Goal: Use online tool/utility: Use online tool/utility

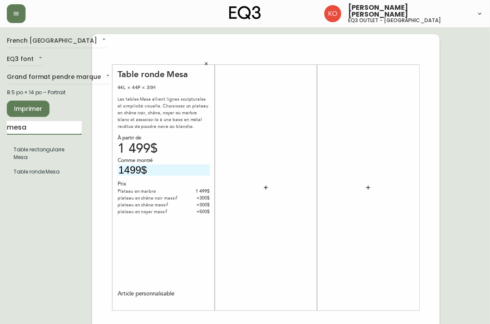
click at [58, 127] on input "mesa" at bounding box center [44, 128] width 75 height 14
click at [58, 127] on input "text" at bounding box center [44, 128] width 75 height 14
click at [205, 62] on icon "button" at bounding box center [206, 63] width 5 height 5
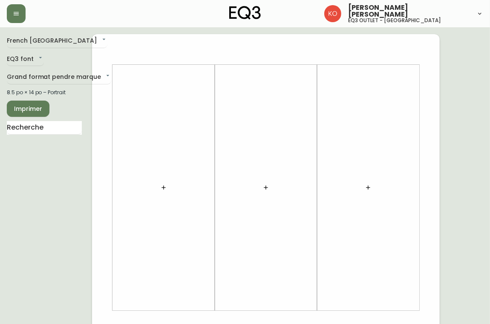
drag, startPoint x: 286, startPoint y: 149, endPoint x: 166, endPoint y: 134, distance: 120.6
click at [166, 134] on div at bounding box center [265, 320] width 347 height 572
click at [65, 130] on input "text" at bounding box center [44, 128] width 75 height 14
click at [57, 126] on input "text" at bounding box center [44, 128] width 75 height 14
type input "esse"
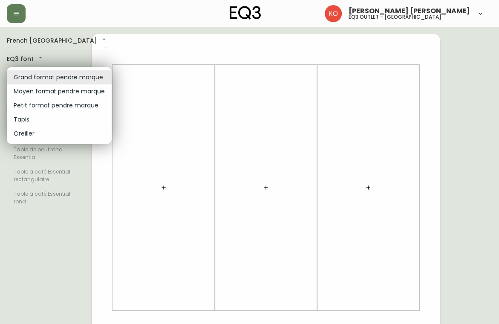
click at [76, 74] on body "[PERSON_NAME] [PERSON_NAME] eq3 outlet - laval [GEOGRAPHIC_DATA] fr_CA EQ3 font…" at bounding box center [249, 303] width 499 height 606
click at [71, 105] on li "Petit format pendre marque" at bounding box center [59, 105] width 105 height 14
type input "small"
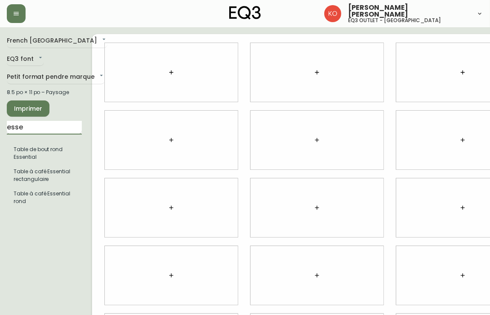
click at [58, 126] on input "esse" at bounding box center [44, 128] width 75 height 14
click at [49, 124] on input "esse" at bounding box center [44, 128] width 75 height 14
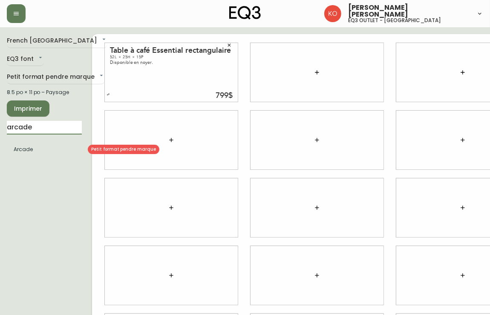
type input "arcade"
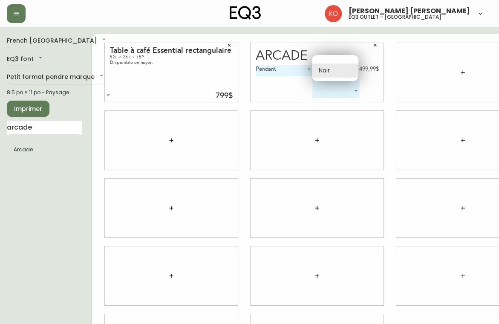
click at [351, 66] on body "[PERSON_NAME] [PERSON_NAME] eq3 outlet - [GEOGRAPHIC_DATA] [GEOGRAPHIC_DATA] fr…" at bounding box center [249, 190] width 499 height 381
click at [432, 89] on div at bounding box center [249, 162] width 499 height 324
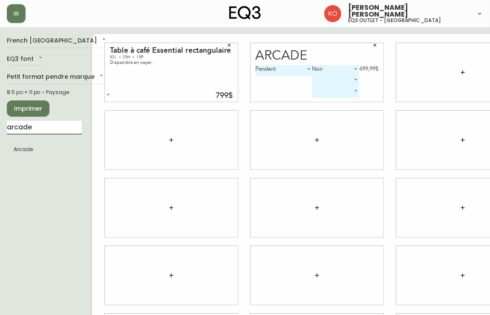
click at [50, 127] on input "arcade" at bounding box center [44, 128] width 75 height 14
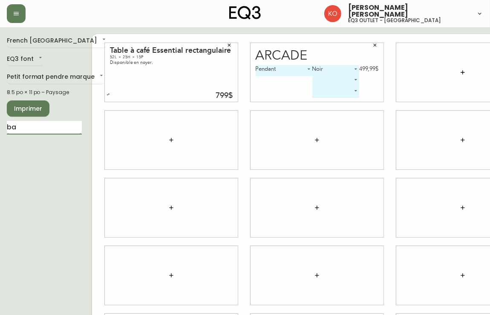
type input "b"
click at [34, 108] on span "Imprimer" at bounding box center [28, 108] width 29 height 11
click at [74, 125] on input "text" at bounding box center [44, 128] width 75 height 14
type input "r"
click at [74, 125] on input "r" at bounding box center [44, 128] width 75 height 14
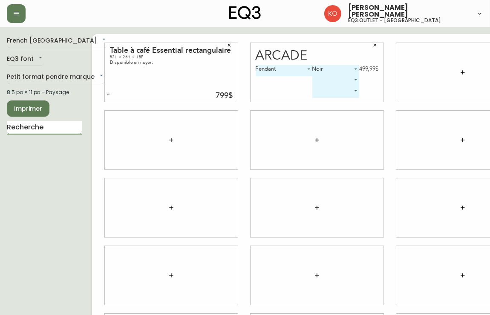
click at [74, 125] on input "text" at bounding box center [44, 128] width 75 height 14
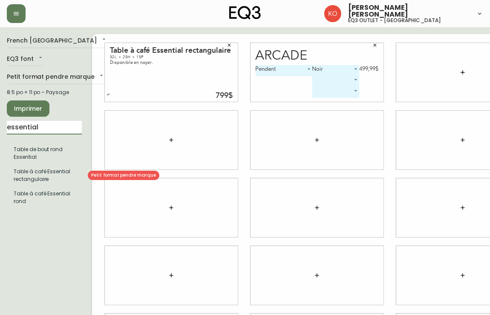
type input "essential"
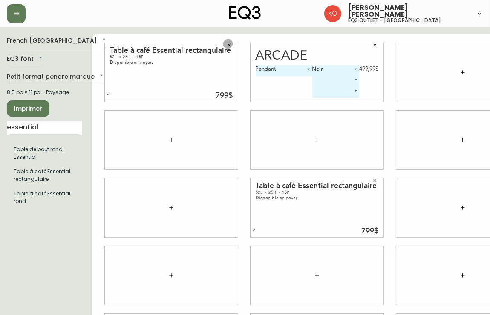
click at [228, 44] on icon "button" at bounding box center [229, 45] width 3 height 3
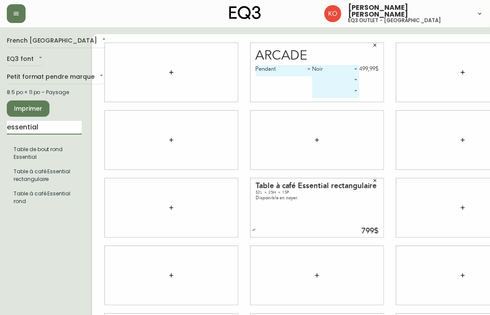
click at [44, 132] on input "essential" at bounding box center [44, 128] width 75 height 14
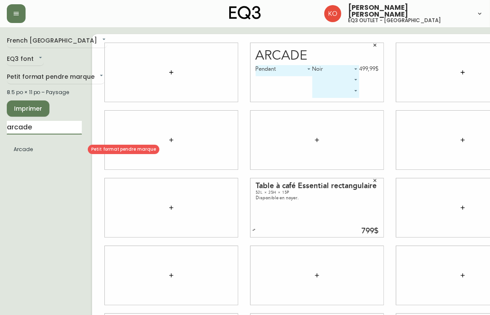
type input "arcade"
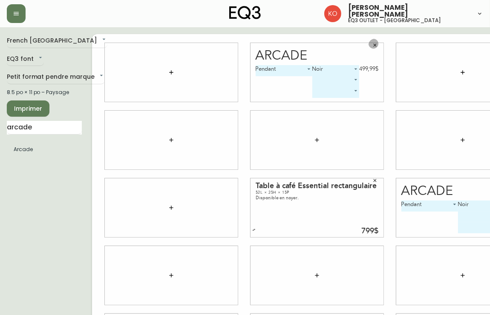
click at [372, 46] on icon "button" at bounding box center [374, 45] width 5 height 5
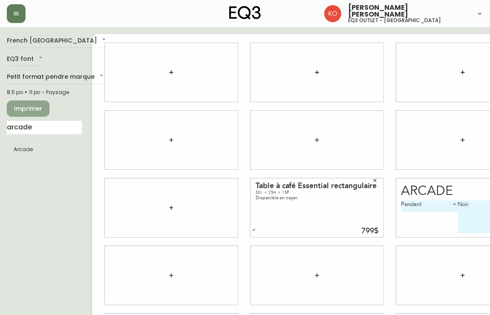
click at [24, 105] on span "Imprimer" at bounding box center [28, 108] width 29 height 11
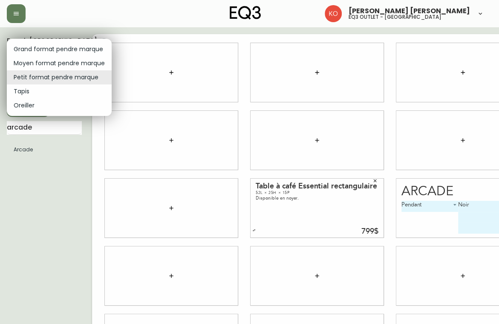
click at [72, 75] on body "[PERSON_NAME] [PERSON_NAME] eq3 outlet - [GEOGRAPHIC_DATA] [GEOGRAPHIC_DATA] fr…" at bounding box center [249, 190] width 499 height 381
click at [67, 62] on li "Moyen format pendre marque" at bounding box center [59, 63] width 105 height 14
type input "medium"
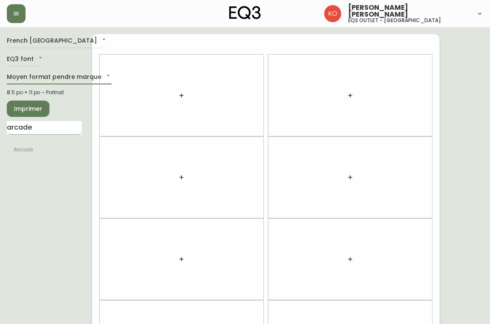
click at [65, 133] on input "arcade" at bounding box center [44, 128] width 75 height 14
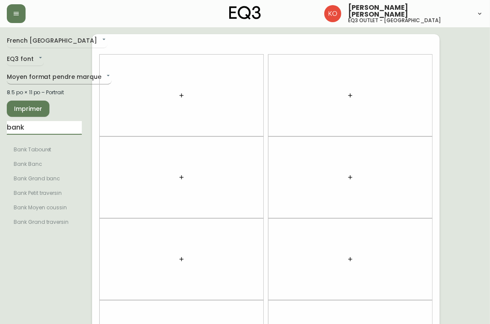
type input "bank"
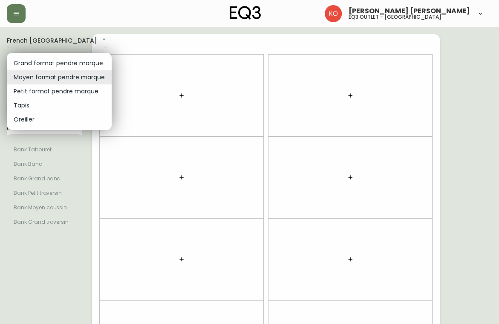
click at [84, 75] on body "[PERSON_NAME] [PERSON_NAME] eq3 outlet - [GEOGRAPHIC_DATA] [GEOGRAPHIC_DATA] fr…" at bounding box center [249, 242] width 499 height 484
click at [65, 63] on li "Grand format pendre marque" at bounding box center [59, 63] width 105 height 14
type input "large"
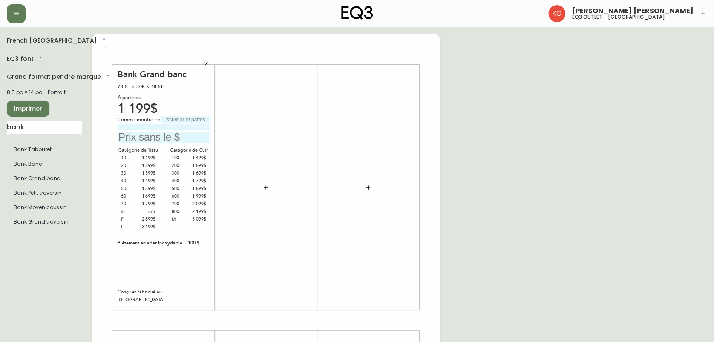
click at [178, 139] on input "text" at bounding box center [164, 137] width 92 height 11
type input "2199$"
click at [20, 106] on span "Imprimer" at bounding box center [28, 108] width 29 height 11
click at [164, 272] on div "Bank Grand banc 73.5L × 30P × 18.5H À partir de 1 199$ Comme montré en 2199$ Ca…" at bounding box center [164, 187] width 92 height 237
click at [180, 120] on input "text" at bounding box center [185, 119] width 48 height 7
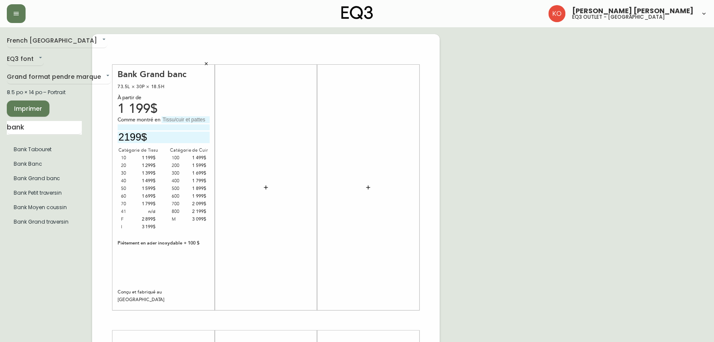
type input "c"
click at [201, 118] on input "Coachella Madeira" at bounding box center [185, 119] width 48 height 7
type input "Coachella Madera"
click at [29, 103] on span "Imprimer" at bounding box center [28, 108] width 29 height 11
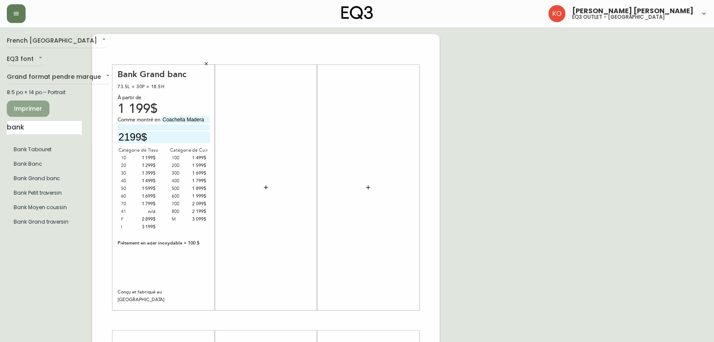
click at [17, 111] on span "Imprimer" at bounding box center [28, 108] width 29 height 11
click at [204, 61] on icon "button" at bounding box center [206, 63] width 5 height 5
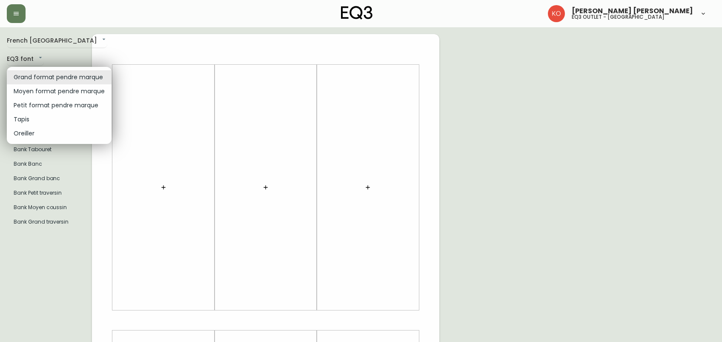
click at [75, 73] on body "[PERSON_NAME] [PERSON_NAME] eq3 outlet - [GEOGRAPHIC_DATA] [GEOGRAPHIC_DATA] fr…" at bounding box center [361, 303] width 722 height 606
click at [72, 93] on li "Moyen format pendre marque" at bounding box center [59, 91] width 105 height 14
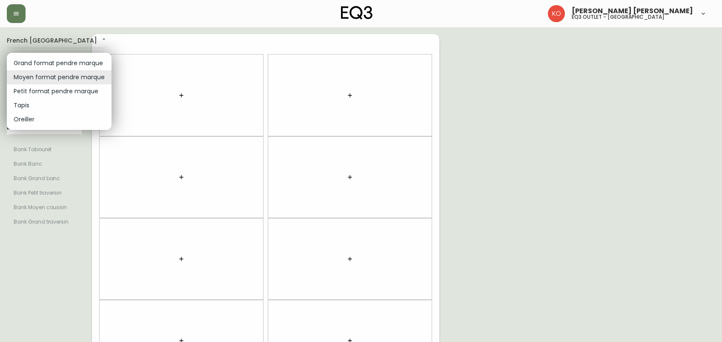
click at [83, 76] on body "[PERSON_NAME] [PERSON_NAME] eq3 outlet - [GEOGRAPHIC_DATA] [GEOGRAPHIC_DATA] fr…" at bounding box center [361, 242] width 722 height 484
click at [61, 86] on li "Petit format pendre marque" at bounding box center [59, 91] width 105 height 14
type input "small"
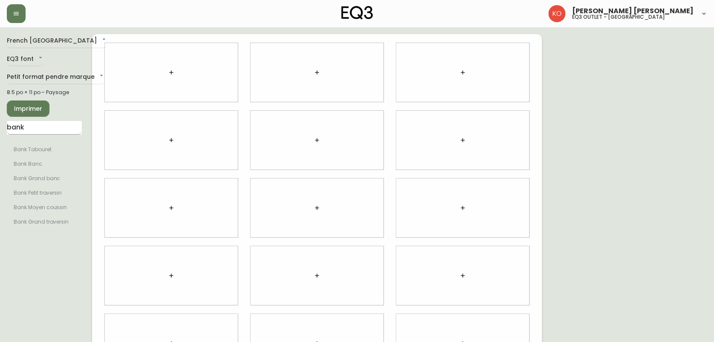
click at [61, 121] on input "bank" at bounding box center [44, 128] width 75 height 14
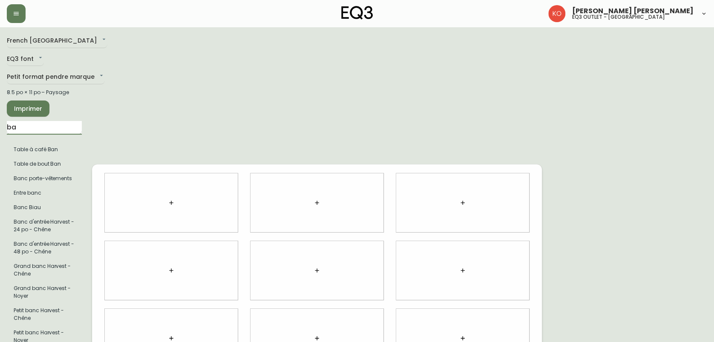
type input "b"
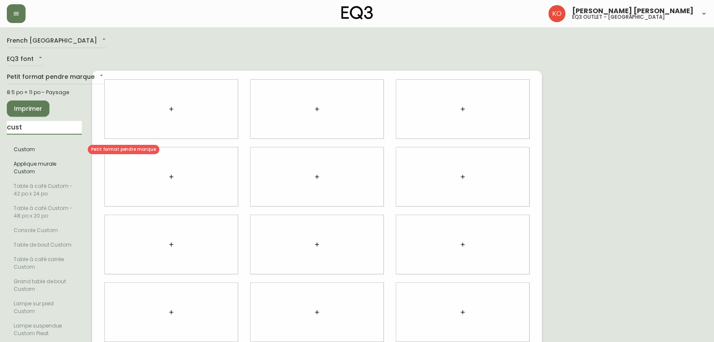
type input "cust"
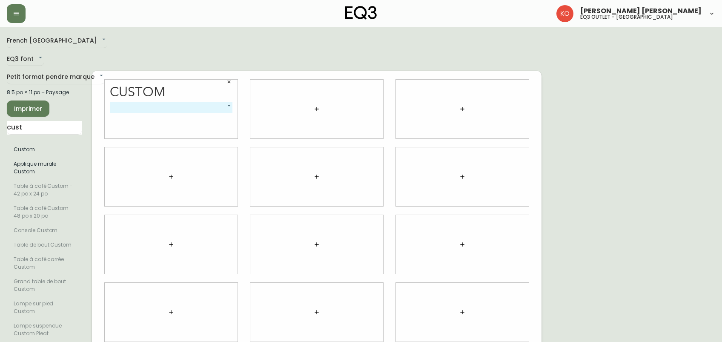
click at [229, 102] on body "[PERSON_NAME] [PERSON_NAME] eq3 outlet - [GEOGRAPHIC_DATA] [GEOGRAPHIC_DATA] fr…" at bounding box center [361, 227] width 722 height 455
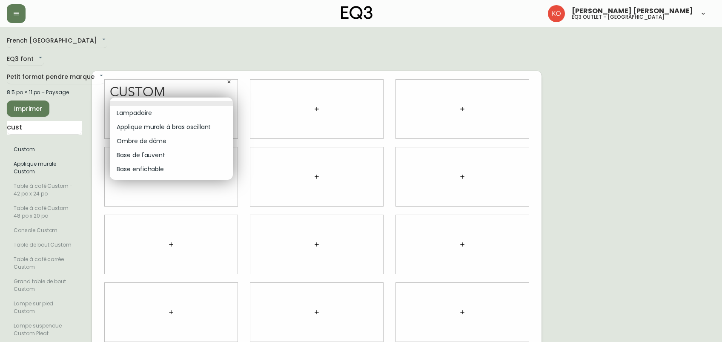
click at [229, 77] on div at bounding box center [361, 171] width 722 height 342
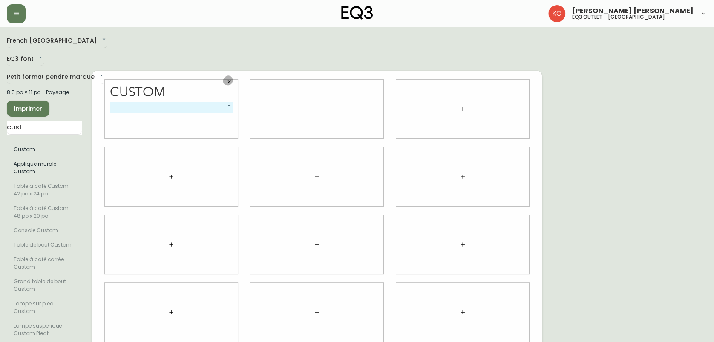
click at [229, 80] on icon "button" at bounding box center [229, 81] width 3 height 3
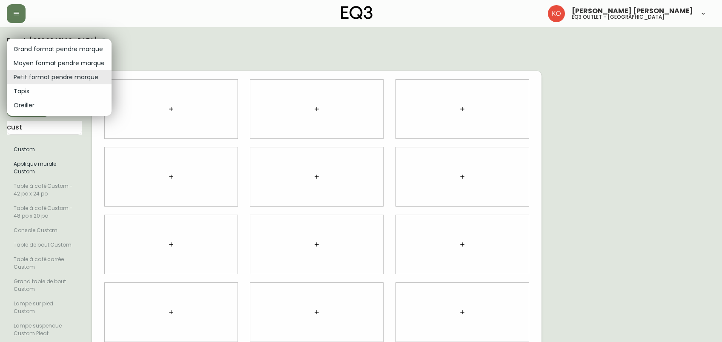
click at [76, 80] on body "[PERSON_NAME] [PERSON_NAME] eq3 outlet - [GEOGRAPHIC_DATA] [GEOGRAPHIC_DATA] fr…" at bounding box center [361, 227] width 722 height 455
click at [65, 45] on li "Grand format pendre marque" at bounding box center [59, 49] width 105 height 14
type input "large"
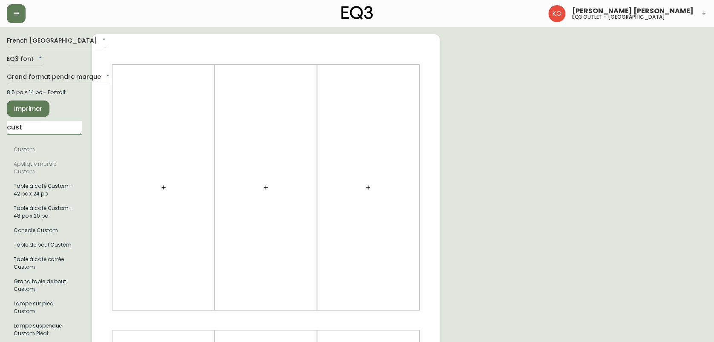
click at [38, 123] on input "cust" at bounding box center [44, 128] width 75 height 14
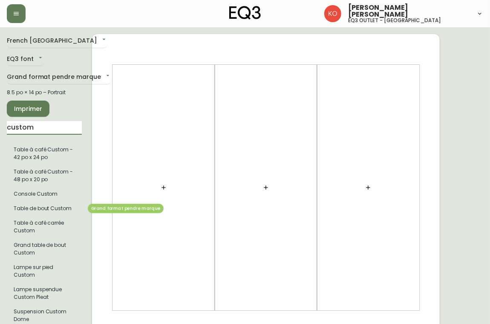
type input "custom"
click at [66, 214] on li "Table de bout Custom" at bounding box center [44, 208] width 75 height 14
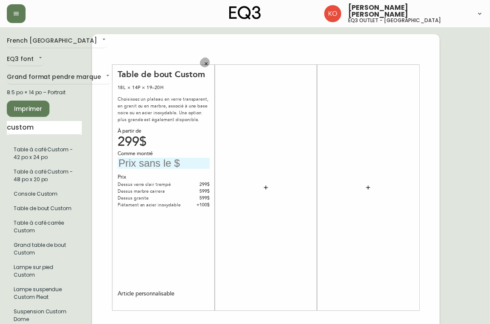
click at [205, 63] on icon "button" at bounding box center [206, 63] width 5 height 5
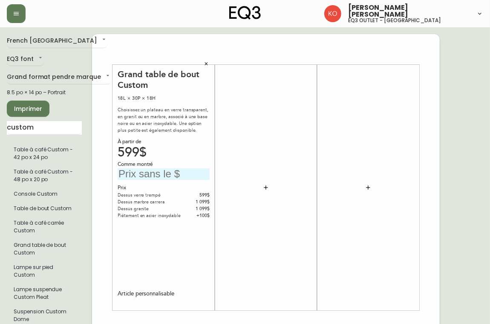
click at [162, 175] on input "text" at bounding box center [164, 173] width 92 height 11
type input "599$"
click at [375, 57] on div at bounding box center [368, 187] width 102 height 266
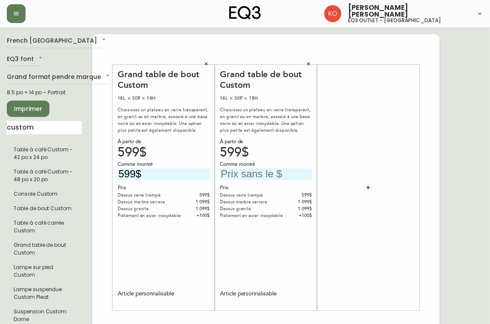
click at [250, 172] on input "text" at bounding box center [266, 173] width 92 height 11
type input "599$"
click at [206, 64] on icon "button" at bounding box center [206, 63] width 5 height 5
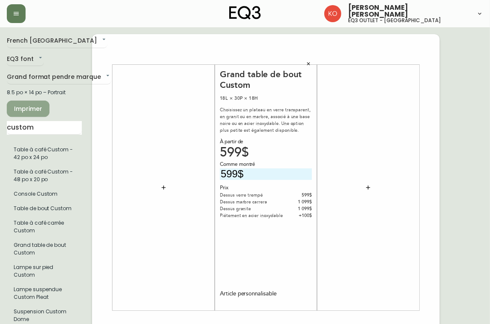
click at [42, 110] on span "Imprimer" at bounding box center [28, 108] width 29 height 11
click at [40, 128] on input "custom" at bounding box center [44, 128] width 75 height 14
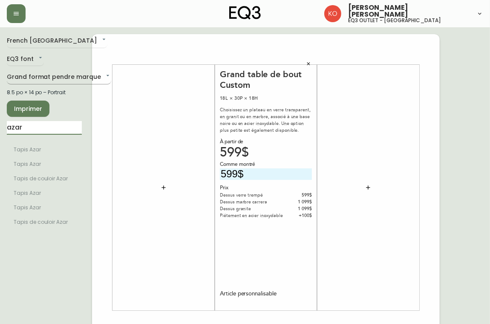
type input "azar"
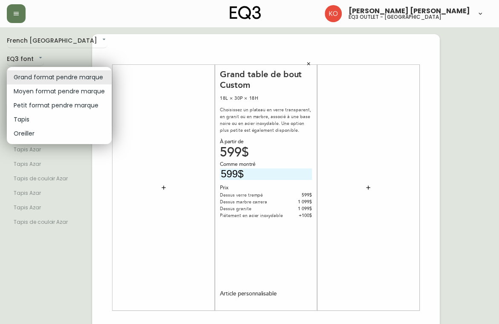
click at [72, 80] on body "[PERSON_NAME] [PERSON_NAME] eq3 outlet - laval [GEOGRAPHIC_DATA] fr_CA EQ3 font…" at bounding box center [249, 303] width 499 height 606
click at [75, 94] on li "Moyen format pendre marque" at bounding box center [59, 91] width 105 height 14
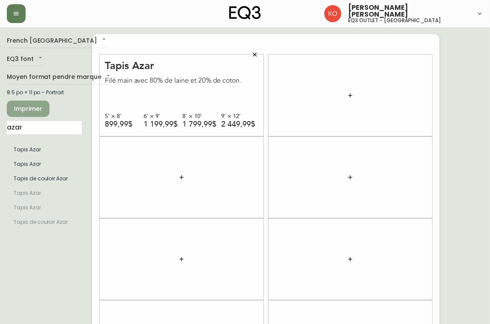
click at [30, 110] on span "Imprimer" at bounding box center [28, 108] width 29 height 11
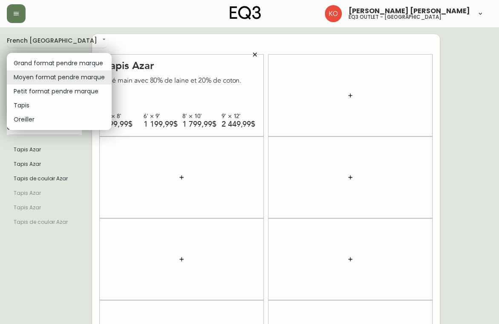
click at [72, 79] on body "[PERSON_NAME] [PERSON_NAME] eq3 outlet - [GEOGRAPHIC_DATA] [GEOGRAPHIC_DATA] fr…" at bounding box center [249, 242] width 499 height 484
click at [61, 96] on li "Petit format pendre marque" at bounding box center [59, 91] width 105 height 14
type input "small"
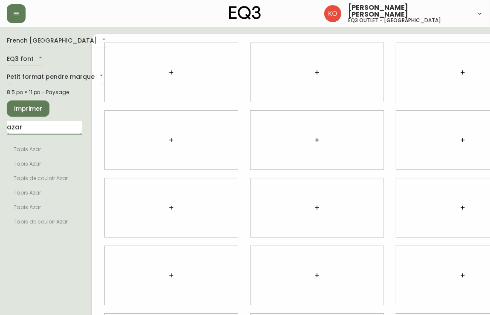
click at [63, 126] on input "azar" at bounding box center [44, 128] width 75 height 14
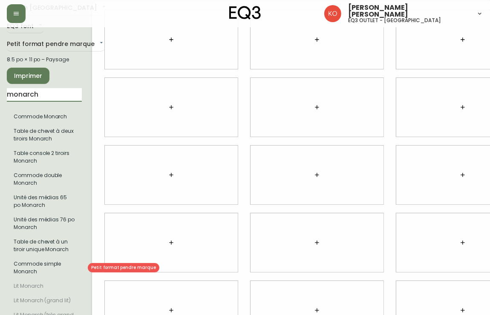
scroll to position [33, 0]
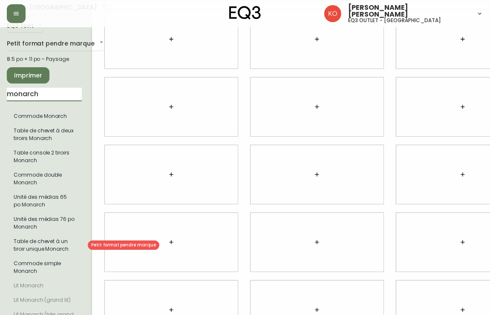
type input "monarch"
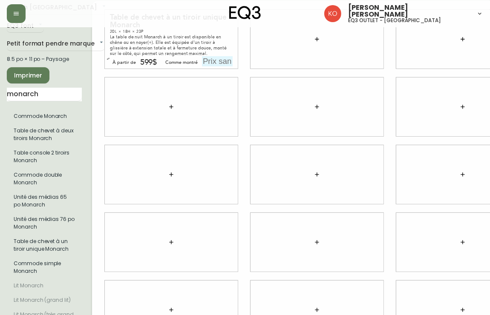
scroll to position [0, 0]
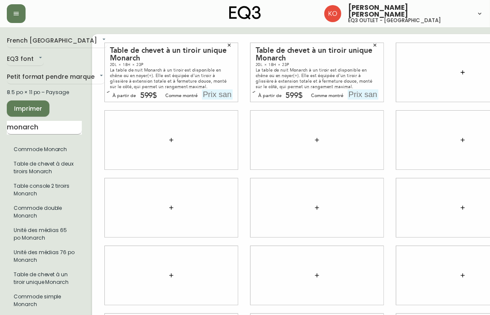
click at [59, 128] on input "monarch" at bounding box center [44, 128] width 75 height 14
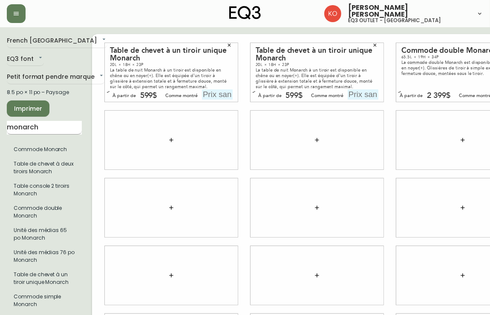
click at [57, 122] on input "monarch" at bounding box center [44, 128] width 75 height 14
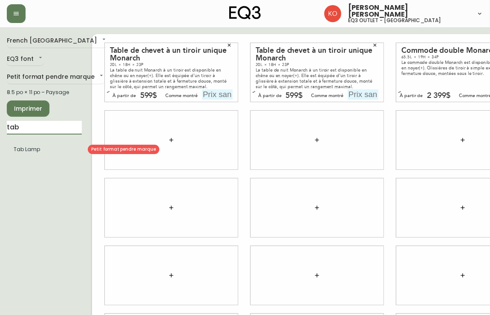
type input "tab"
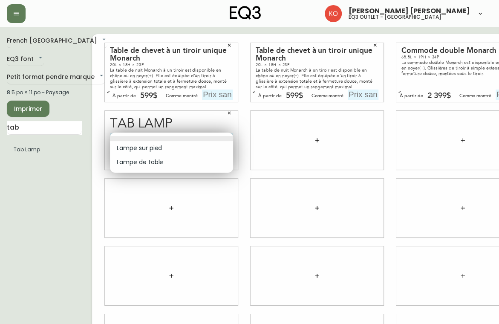
click at [226, 135] on body "[PERSON_NAME] [PERSON_NAME] eq3 outlet - [GEOGRAPHIC_DATA] [GEOGRAPHIC_DATA] fr…" at bounding box center [249, 190] width 499 height 381
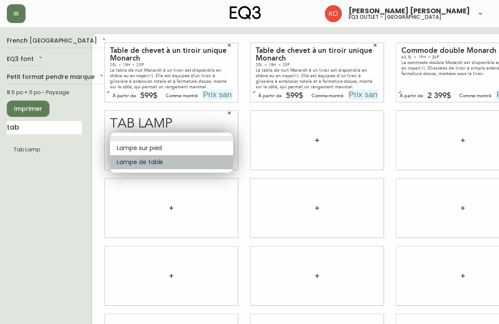
click at [165, 164] on li "Lampe de table" at bounding box center [171, 162] width 123 height 14
type input "1"
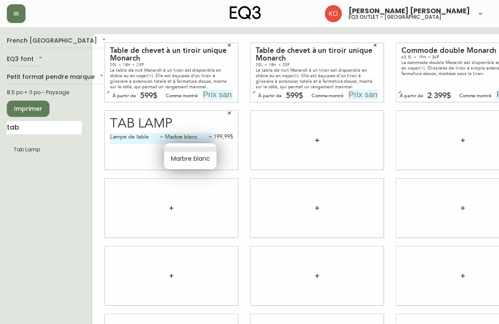
click at [187, 148] on body "[PERSON_NAME] [PERSON_NAME] eq3 outlet - [GEOGRAPHIC_DATA] [GEOGRAPHIC_DATA] fr…" at bounding box center [249, 190] width 499 height 381
click at [187, 148] on li at bounding box center [190, 148] width 52 height 5
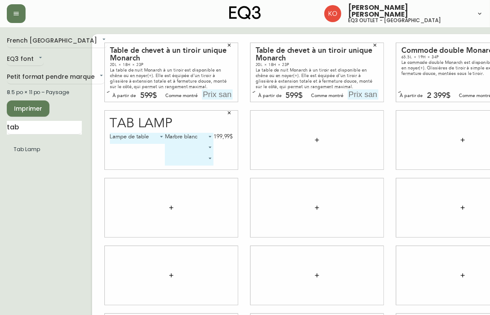
click at [227, 96] on input "text" at bounding box center [217, 94] width 31 height 10
type input "649$"
click at [365, 94] on input "text" at bounding box center [362, 94] width 31 height 10
type input "649$"
click at [482, 95] on div "Comme montré" at bounding box center [475, 96] width 32 height 8
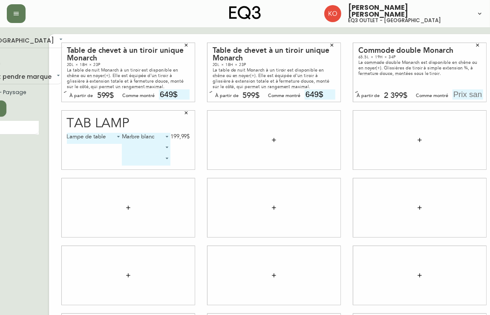
scroll to position [0, 52]
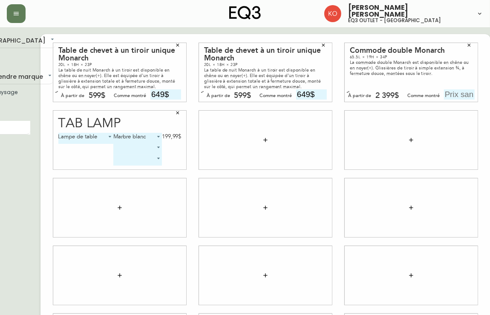
click at [467, 92] on input "text" at bounding box center [459, 94] width 31 height 10
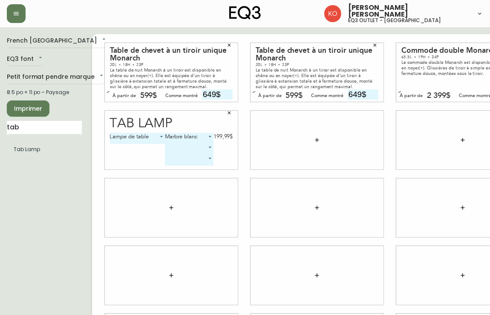
type input "2499$"
click at [46, 103] on button "Imprimer" at bounding box center [28, 108] width 43 height 16
click at [32, 107] on span "Imprimer" at bounding box center [28, 108] width 29 height 11
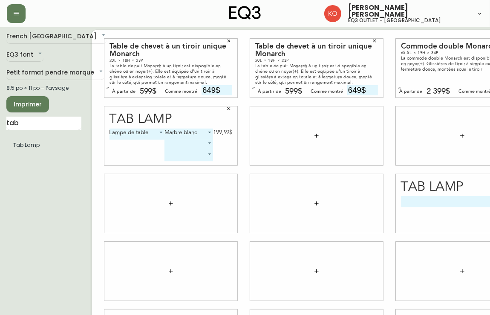
scroll to position [4, 0]
click at [53, 124] on input "tab" at bounding box center [44, 124] width 75 height 14
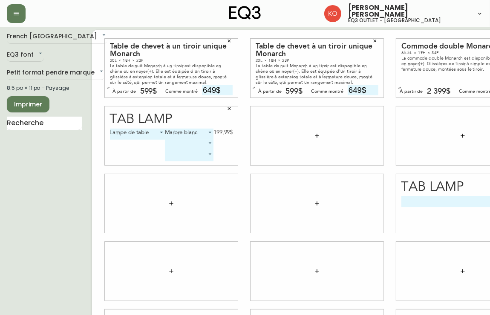
click at [184, 57] on div "Table de chevet à un tiroir unique Monarch" at bounding box center [171, 50] width 123 height 15
drag, startPoint x: 184, startPoint y: 57, endPoint x: 65, endPoint y: 122, distance: 136.2
click at [65, 122] on input "text" at bounding box center [44, 124] width 75 height 14
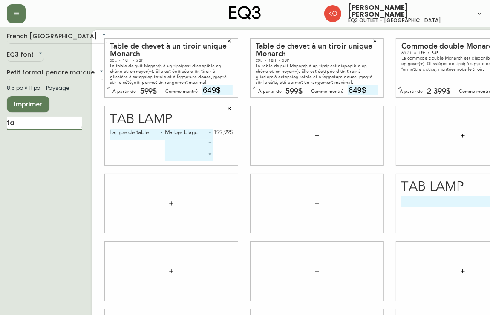
type input "t"
type input "m"
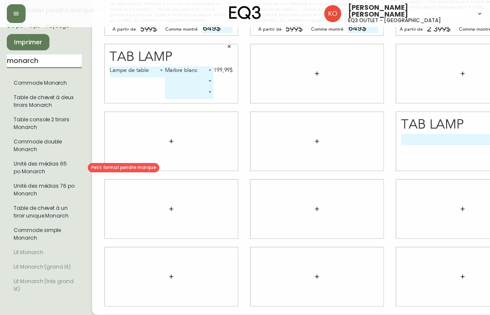
scroll to position [66, 0]
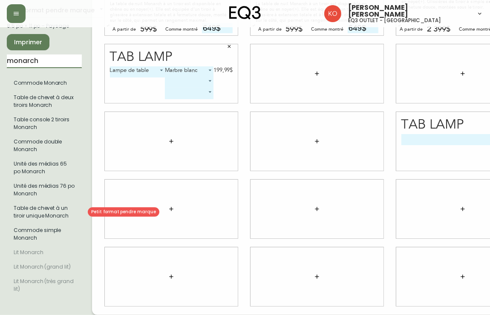
type input "monarch"
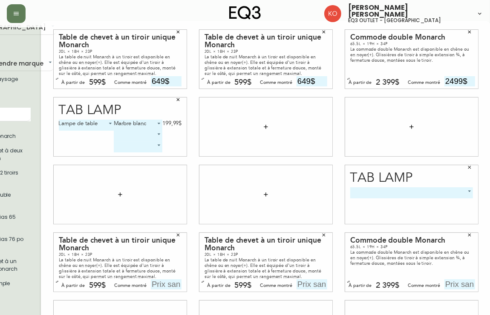
scroll to position [12, 51]
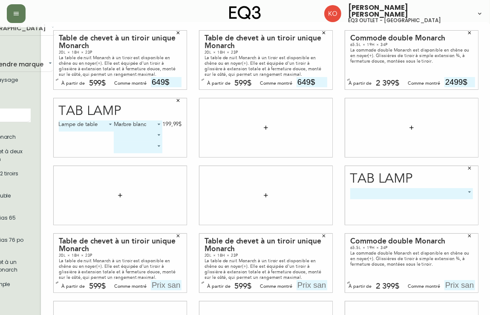
click at [463, 284] on input "text" at bounding box center [459, 285] width 31 height 10
type input "2499$"
click at [304, 287] on input "text" at bounding box center [311, 285] width 31 height 10
type input "649$"
click at [159, 285] on input "text" at bounding box center [166, 285] width 31 height 10
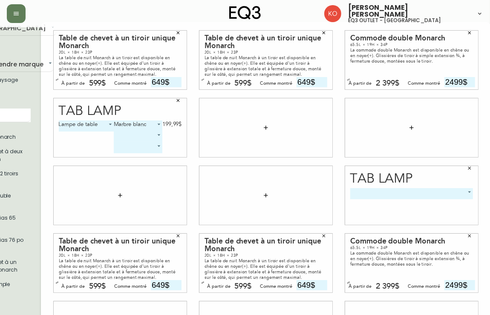
scroll to position [0, 51]
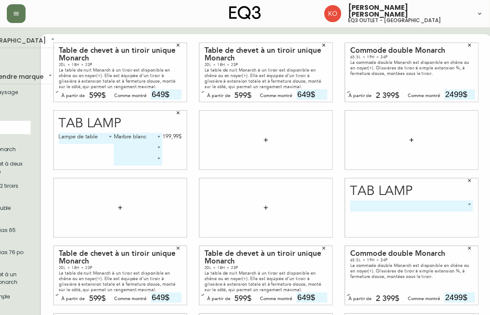
type input "649$"
click at [180, 43] on icon "button" at bounding box center [177, 45] width 5 height 5
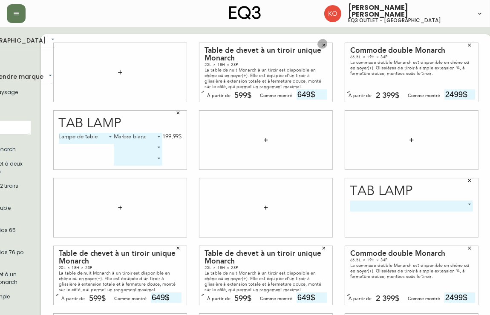
click at [324, 43] on icon "button" at bounding box center [323, 45] width 5 height 5
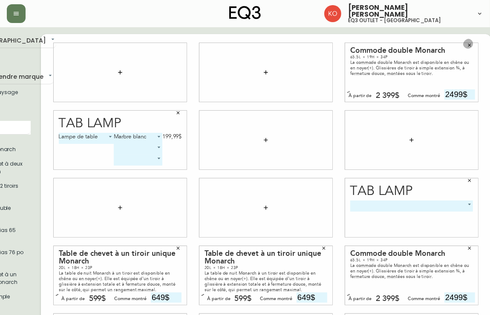
click at [471, 42] on button "button" at bounding box center [469, 45] width 13 height 13
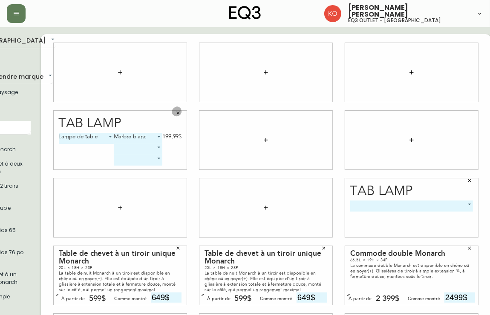
click at [181, 111] on button "button" at bounding box center [178, 112] width 13 height 13
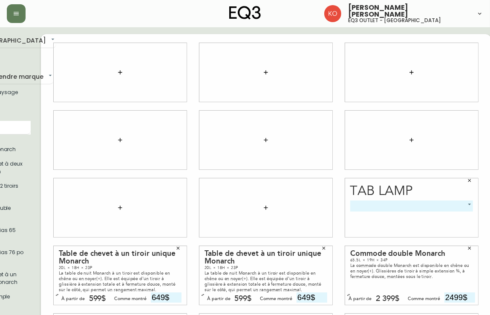
scroll to position [0, 0]
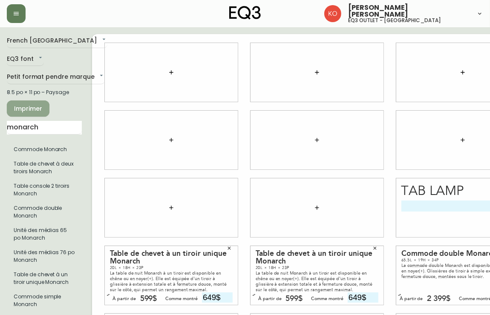
click at [25, 106] on span "Imprimer" at bounding box center [28, 108] width 29 height 11
click at [41, 108] on span "Imprimer" at bounding box center [28, 108] width 29 height 11
click at [65, 121] on input "monarch" at bounding box center [44, 128] width 75 height 14
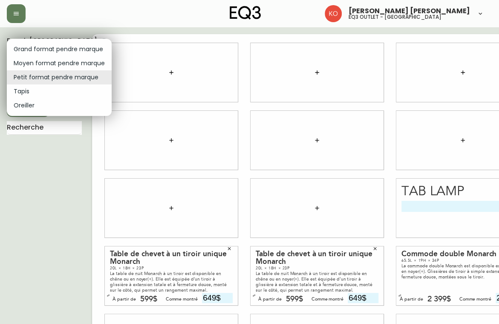
click at [70, 78] on body "[PERSON_NAME] [PERSON_NAME] eq3 outlet - [GEOGRAPHIC_DATA] [GEOGRAPHIC_DATA] fr…" at bounding box center [249, 190] width 499 height 381
click at [68, 63] on li "Moyen format pendre marque" at bounding box center [59, 63] width 105 height 14
type input "medium"
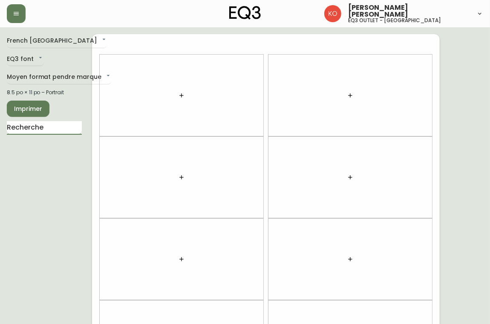
click at [51, 127] on input "text" at bounding box center [44, 128] width 75 height 14
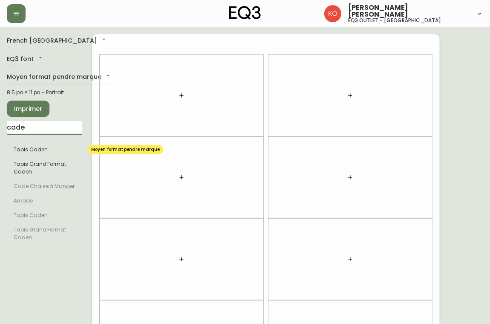
type input "cade"
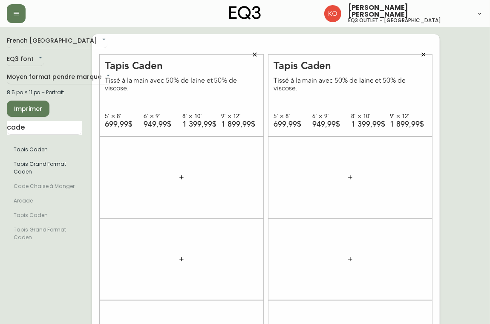
click at [254, 53] on icon "button" at bounding box center [254, 54] width 7 height 7
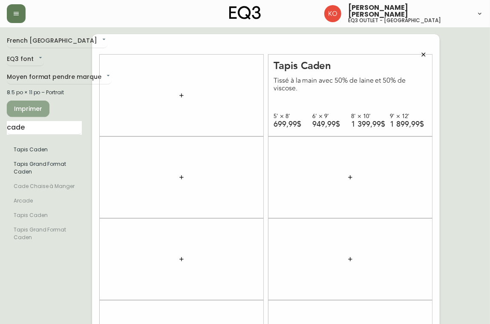
click at [40, 109] on span "Imprimer" at bounding box center [28, 108] width 29 height 11
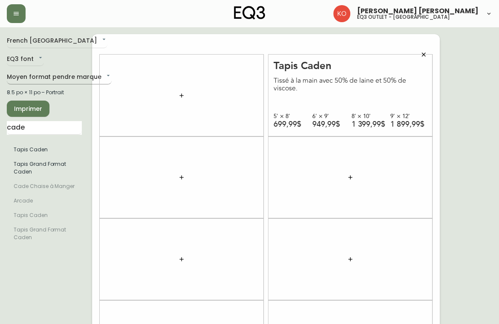
click at [79, 78] on body "[PERSON_NAME] [PERSON_NAME] eq3 outlet - [GEOGRAPHIC_DATA] French [GEOGRAPHIC_D…" at bounding box center [249, 242] width 499 height 484
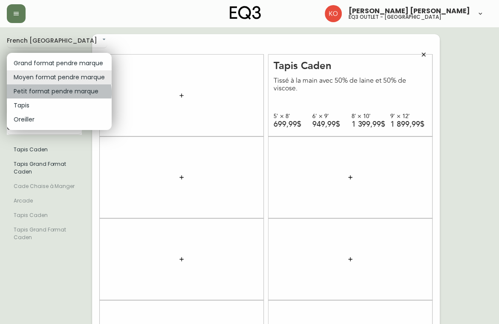
click at [54, 92] on li "Petit format pendre marque" at bounding box center [59, 91] width 105 height 14
type input "small"
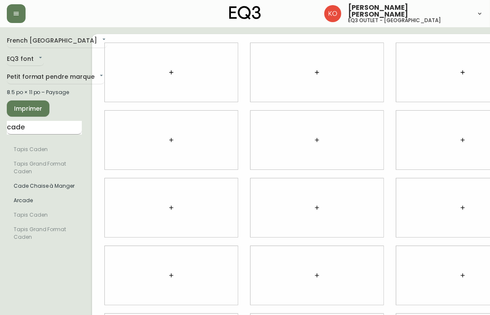
click at [54, 129] on input "cade" at bounding box center [44, 128] width 75 height 14
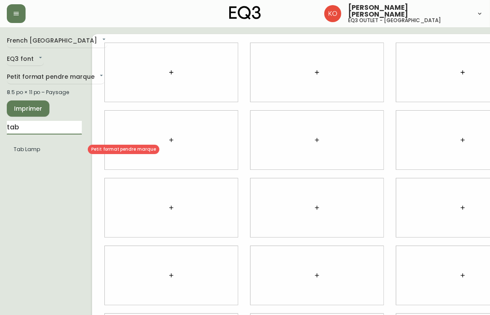
type input "tab"
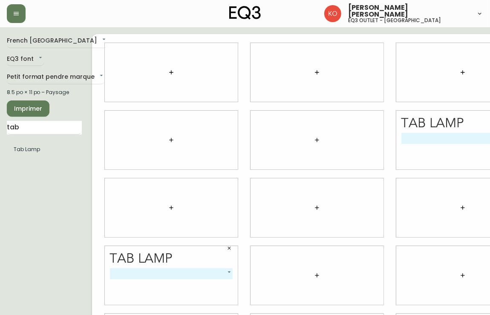
scroll to position [0, 52]
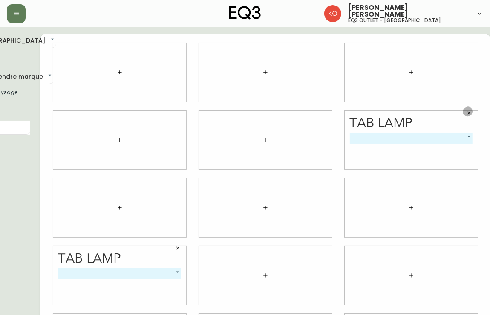
click at [467, 115] on button "button" at bounding box center [468, 112] width 13 height 13
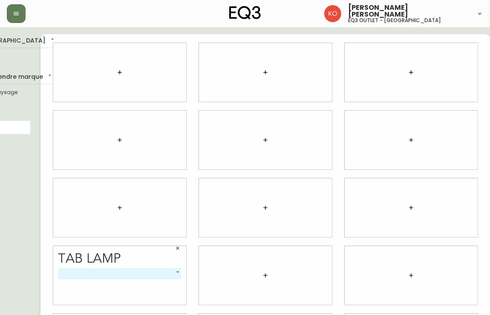
scroll to position [0, 0]
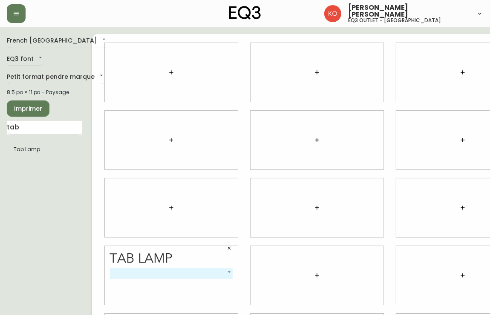
click at [38, 107] on span "Imprimer" at bounding box center [28, 108] width 29 height 11
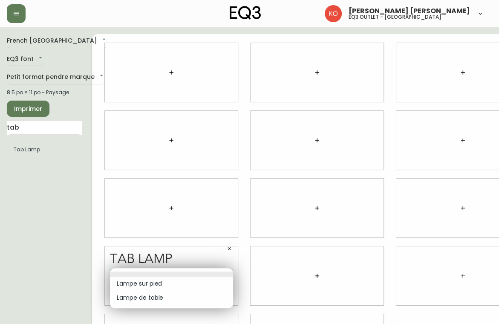
click at [228, 270] on body "[PERSON_NAME] [PERSON_NAME] eq3 outlet - [GEOGRAPHIC_DATA] [GEOGRAPHIC_DATA] fr…" at bounding box center [249, 190] width 499 height 381
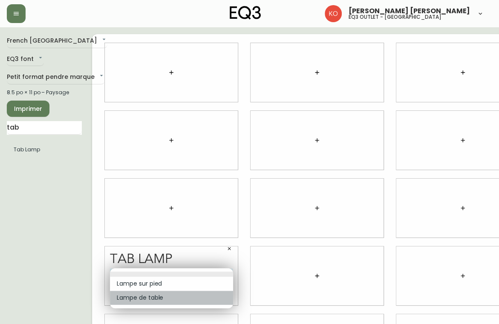
click at [159, 295] on li "Lampe de table" at bounding box center [171, 297] width 123 height 14
type input "1"
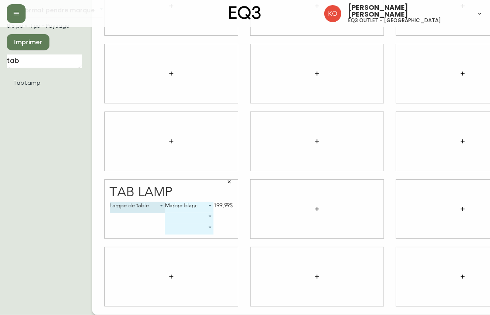
scroll to position [65, 0]
click at [37, 59] on input "tab" at bounding box center [44, 63] width 75 height 14
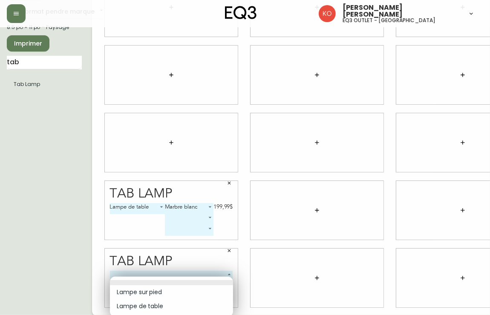
scroll to position [58, 0]
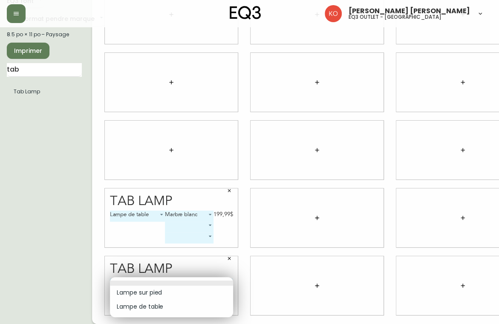
click at [230, 272] on body "[PERSON_NAME] [PERSON_NAME] eq3 outlet - [GEOGRAPHIC_DATA] [GEOGRAPHIC_DATA] fr…" at bounding box center [249, 132] width 499 height 381
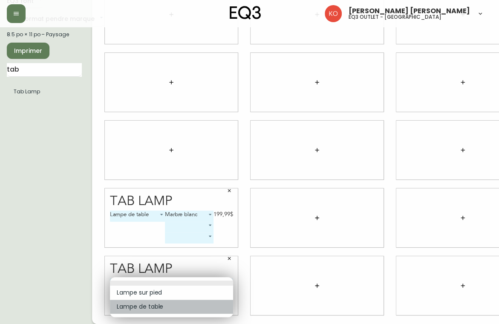
click at [161, 305] on li "Lampe de table" at bounding box center [171, 306] width 123 height 14
type input "1"
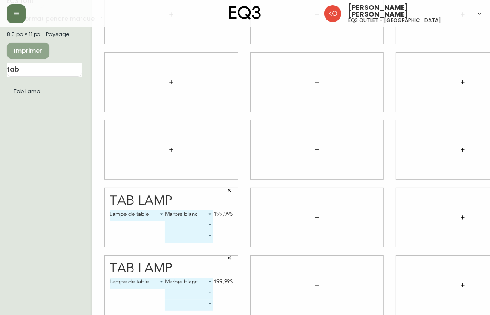
click at [24, 51] on span "Imprimer" at bounding box center [28, 51] width 29 height 11
click at [37, 52] on span "Imprimer" at bounding box center [28, 51] width 29 height 11
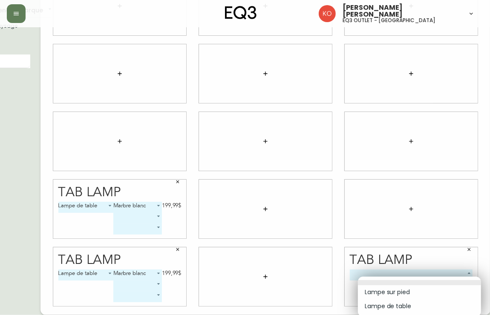
scroll to position [58, 43]
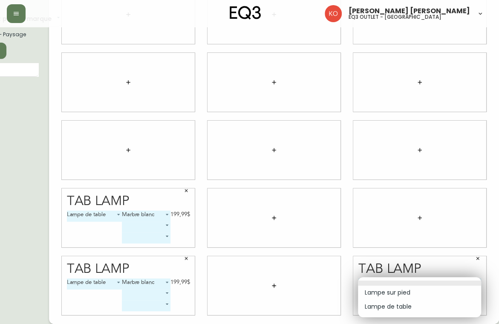
click at [456, 272] on body "[PERSON_NAME] [PERSON_NAME] eq3 outlet - laval [GEOGRAPHIC_DATA] fr_CA EQ3 font…" at bounding box center [206, 132] width 499 height 381
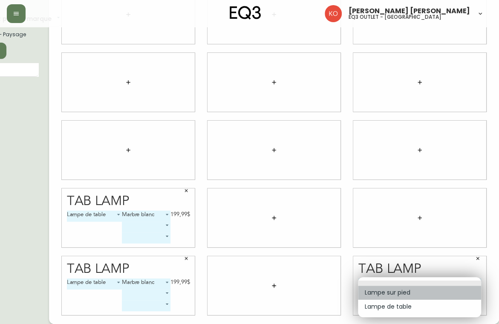
click at [406, 291] on li "Lampe sur pied" at bounding box center [419, 292] width 123 height 14
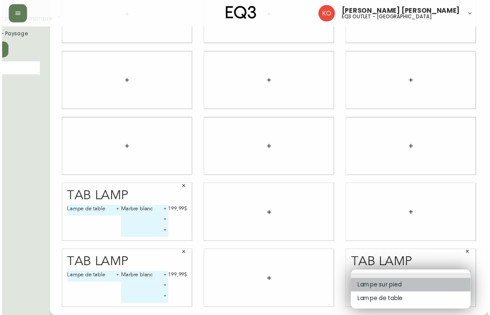
type input "0"
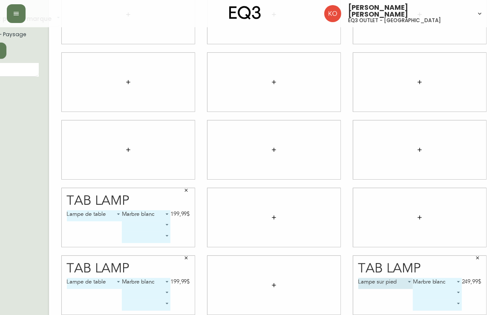
scroll to position [58, 0]
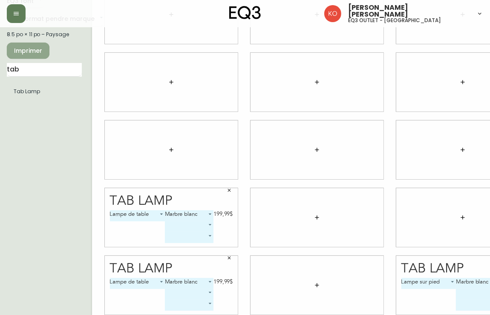
click at [31, 49] on span "Imprimer" at bounding box center [28, 51] width 29 height 11
click at [39, 49] on span "Imprimer" at bounding box center [28, 51] width 29 height 11
click at [49, 74] on input "tab" at bounding box center [44, 70] width 75 height 14
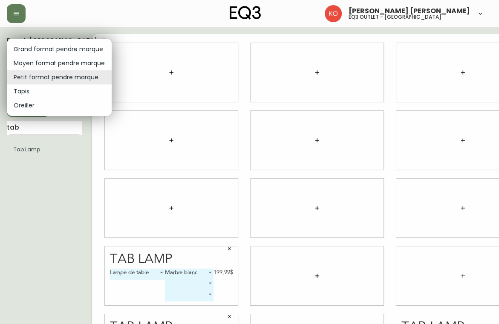
click at [63, 77] on body "[PERSON_NAME] [PERSON_NAME] eq3 outlet - laval [GEOGRAPHIC_DATA] fr_CA EQ3 font…" at bounding box center [249, 190] width 499 height 381
click at [56, 53] on li "Grand format pendre marque" at bounding box center [59, 49] width 105 height 14
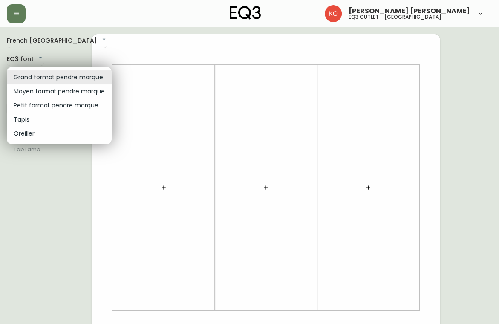
click at [67, 79] on body "[PERSON_NAME] [PERSON_NAME] eq3 outlet - [GEOGRAPHIC_DATA] French [GEOGRAPHIC_D…" at bounding box center [249, 303] width 499 height 606
drag, startPoint x: 59, startPoint y: 103, endPoint x: 54, endPoint y: 108, distance: 6.3
click at [54, 108] on li "Petit format pendre marque" at bounding box center [59, 105] width 105 height 14
type input "small"
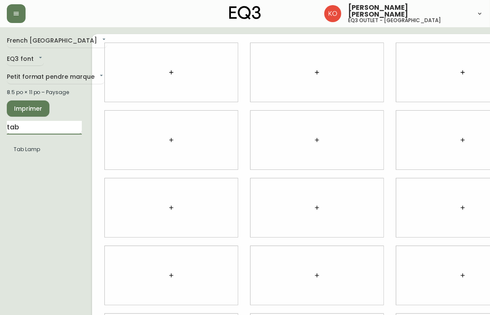
click at [43, 127] on input "tab" at bounding box center [44, 128] width 75 height 14
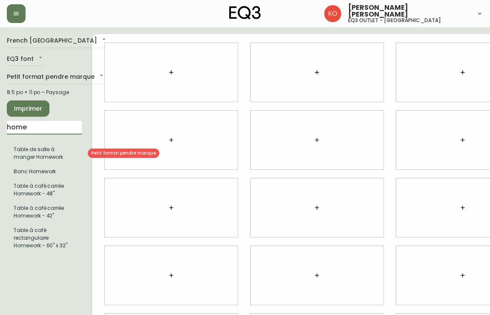
type input "home"
click at [44, 156] on li "Table de salle à manger Homework" at bounding box center [44, 153] width 75 height 22
click at [38, 161] on li "Table de salle à manger Homework" at bounding box center [44, 153] width 75 height 22
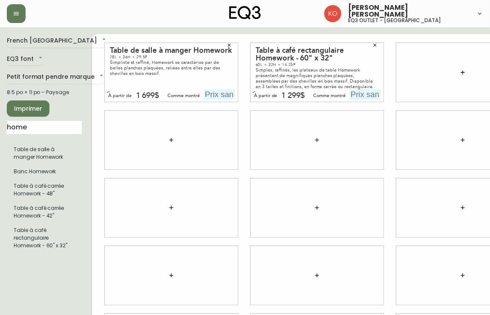
click at [229, 44] on icon "button" at bounding box center [229, 45] width 5 height 5
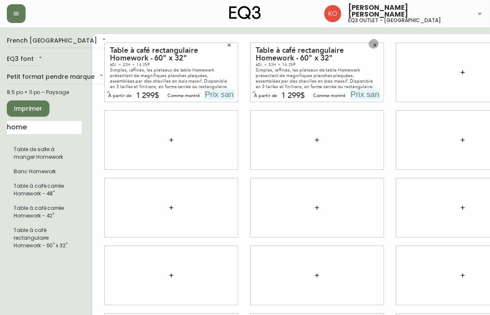
click at [373, 46] on icon "button" at bounding box center [374, 45] width 5 height 5
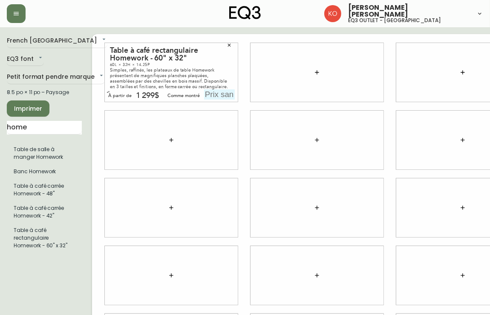
click at [204, 92] on input "text" at bounding box center [219, 94] width 31 height 10
type input "1299$"
click at [43, 106] on button "Imprimer" at bounding box center [28, 108] width 43 height 16
click at [48, 125] on input "home" at bounding box center [44, 128] width 75 height 14
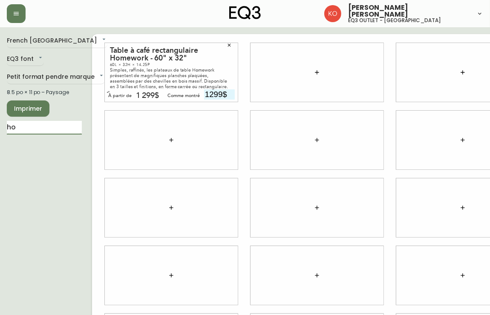
type input "h"
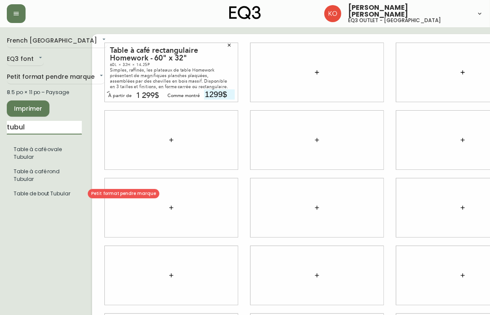
type input "tubul"
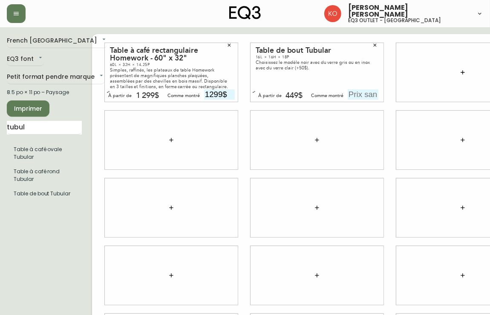
click at [354, 95] on input "text" at bounding box center [362, 94] width 31 height 10
type input "449$"
click at [54, 127] on input "tubul" at bounding box center [44, 128] width 75 height 14
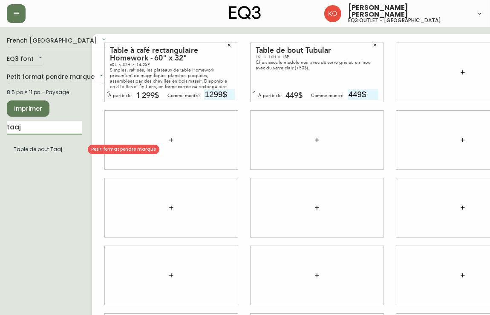
type input "taaj"
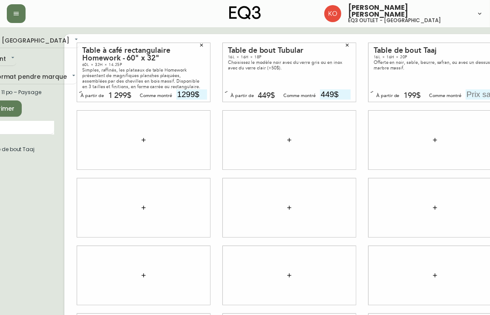
scroll to position [0, 52]
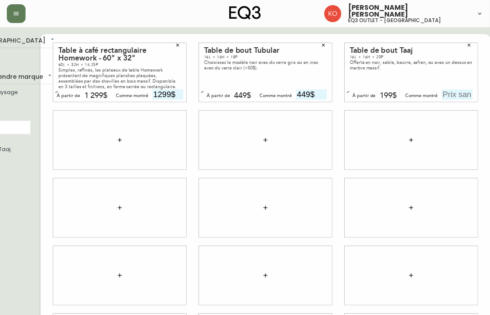
click at [464, 97] on input "text" at bounding box center [457, 94] width 31 height 10
type input "199$"
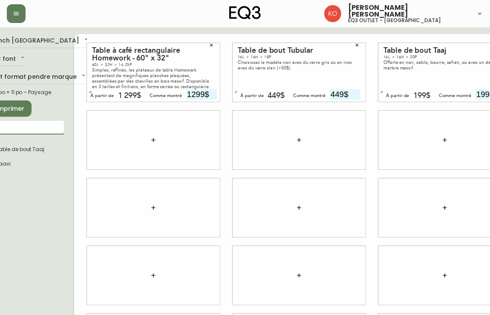
type input "t"
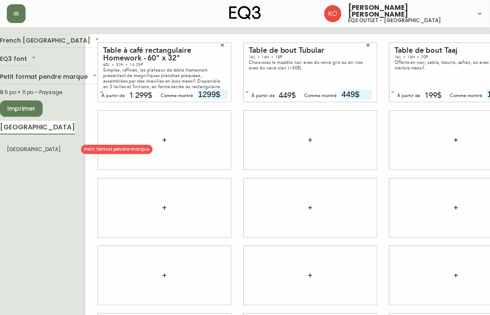
type input "[GEOGRAPHIC_DATA]"
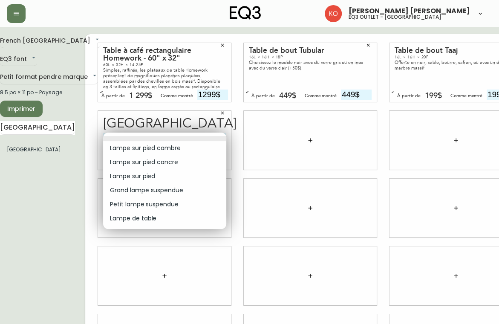
click at [208, 142] on body "[PERSON_NAME] [PERSON_NAME] eq3 outlet - [GEOGRAPHIC_DATA] [GEOGRAPHIC_DATA] fr…" at bounding box center [242, 190] width 499 height 381
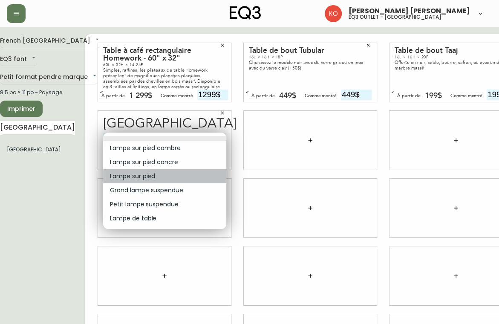
click at [165, 175] on li "Lampe sur pied" at bounding box center [164, 176] width 123 height 14
type input "2"
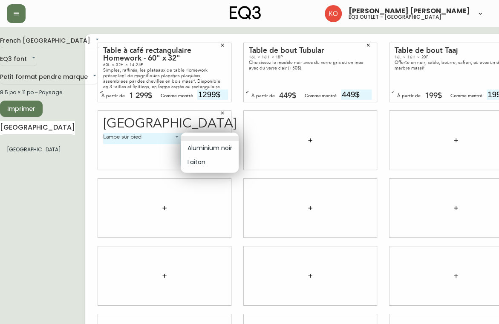
click at [205, 141] on body "[PERSON_NAME] [PERSON_NAME] eq3 outlet - [GEOGRAPHIC_DATA] [GEOGRAPHIC_DATA] fr…" at bounding box center [242, 190] width 499 height 381
click at [205, 149] on li "Aluminium noir" at bounding box center [210, 148] width 58 height 14
type input "0"
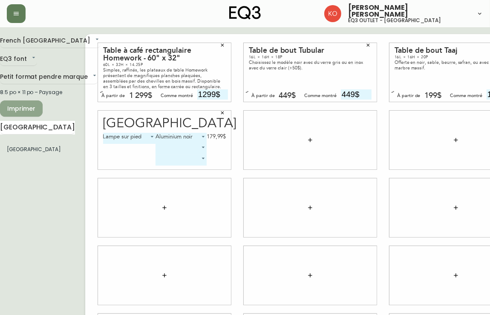
click at [31, 103] on button "Imprimer" at bounding box center [21, 108] width 43 height 16
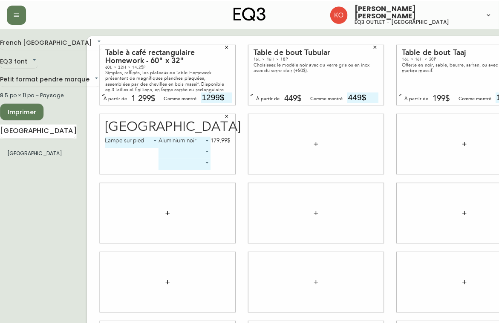
scroll to position [0, 0]
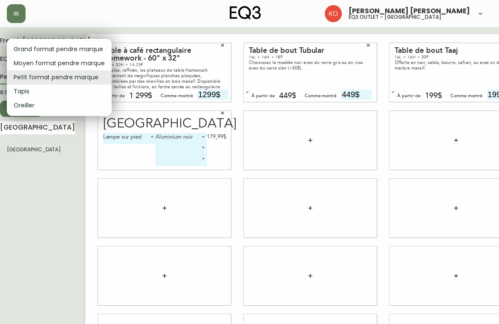
click at [64, 76] on body "[PERSON_NAME] [PERSON_NAME] eq3 outlet - [GEOGRAPHIC_DATA] [GEOGRAPHIC_DATA] fr…" at bounding box center [242, 190] width 499 height 381
click at [65, 62] on li "Moyen format pendre marque" at bounding box center [59, 63] width 105 height 14
type input "medium"
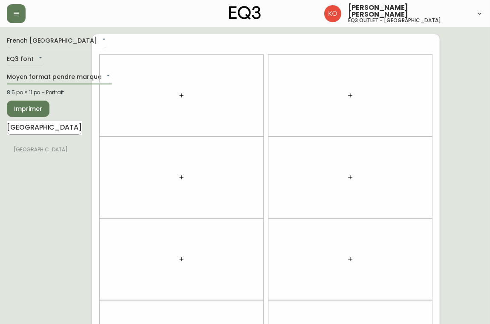
click at [47, 128] on input "[GEOGRAPHIC_DATA]" at bounding box center [44, 128] width 75 height 14
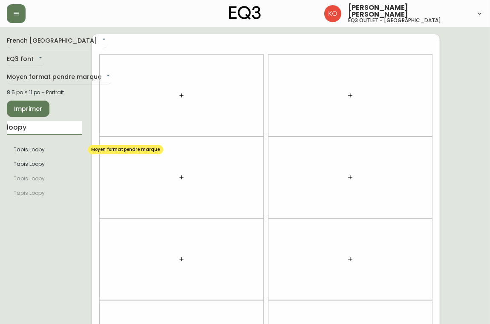
type input "loopy"
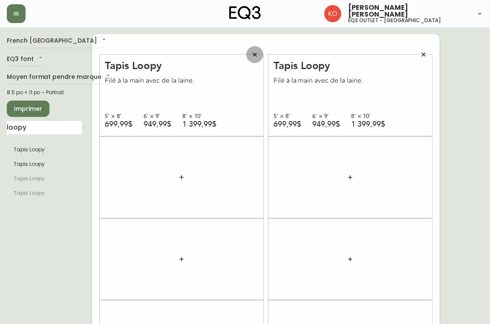
click at [255, 52] on icon "button" at bounding box center [254, 54] width 7 height 7
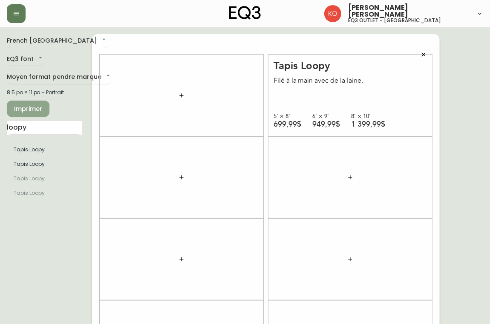
click at [42, 107] on span "Imprimer" at bounding box center [28, 108] width 29 height 11
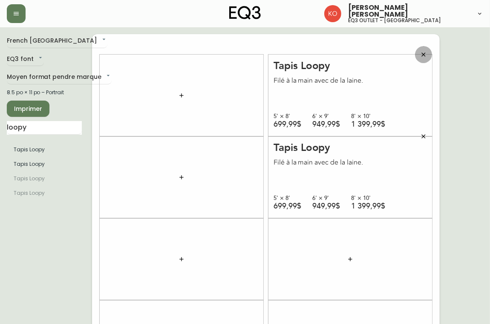
click at [421, 58] on button "button" at bounding box center [423, 54] width 17 height 17
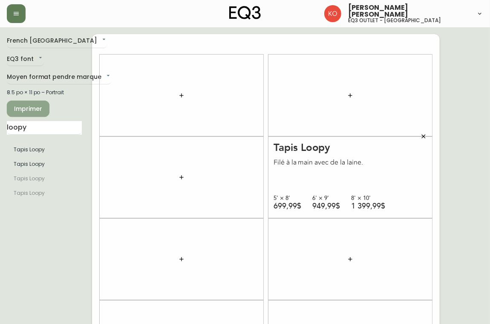
click at [35, 109] on span "Imprimer" at bounding box center [28, 108] width 29 height 11
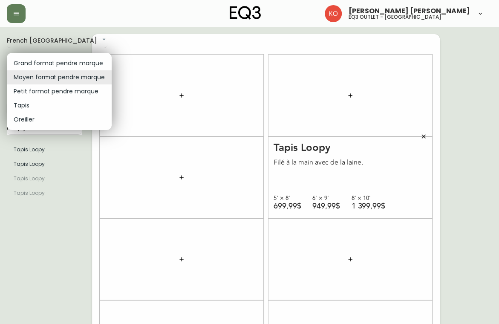
click at [58, 73] on body "[PERSON_NAME] [PERSON_NAME] eq3 outlet - [GEOGRAPHIC_DATA] [GEOGRAPHIC_DATA] fr…" at bounding box center [249, 242] width 499 height 484
click at [54, 92] on li "Petit format pendre marque" at bounding box center [59, 91] width 105 height 14
type input "small"
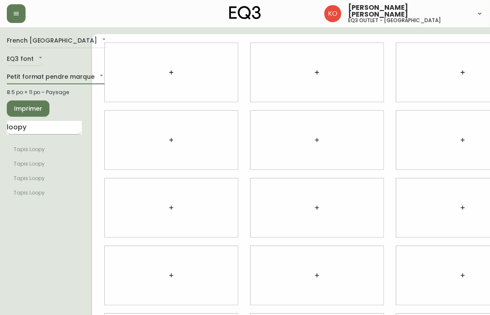
click at [58, 128] on input "loopy" at bounding box center [44, 128] width 75 height 14
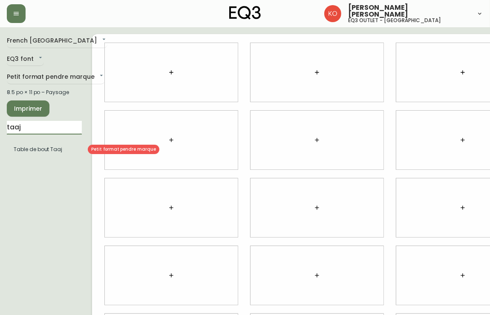
type input "taaj"
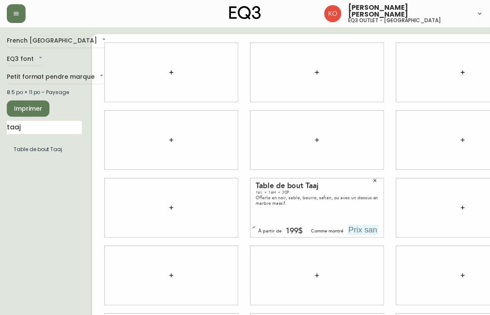
click at [367, 232] on input "text" at bounding box center [362, 230] width 31 height 10
type input "199$"
click at [42, 105] on span "Imprimer" at bounding box center [28, 108] width 29 height 11
click at [49, 129] on input "taaj" at bounding box center [44, 128] width 75 height 14
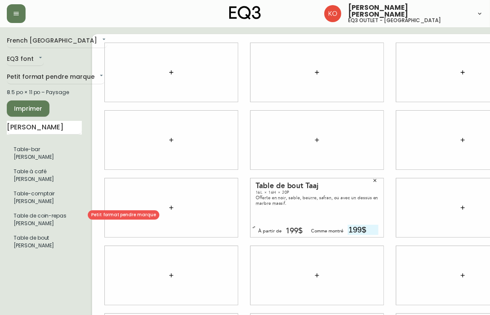
scroll to position [0, 40]
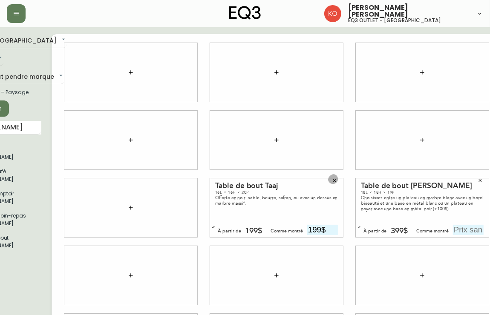
click at [336, 182] on icon "button" at bounding box center [334, 180] width 5 height 5
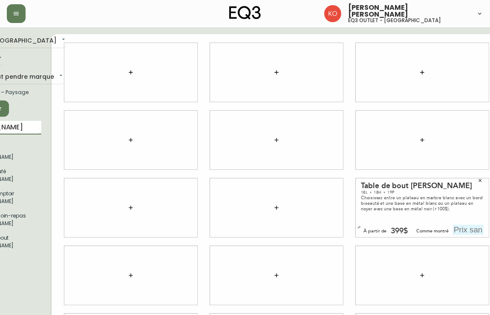
click at [30, 128] on input "[PERSON_NAME]" at bounding box center [3, 128] width 75 height 14
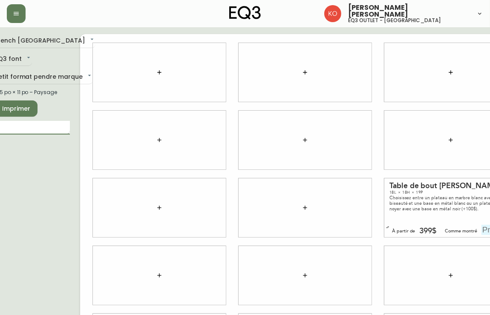
type input "s"
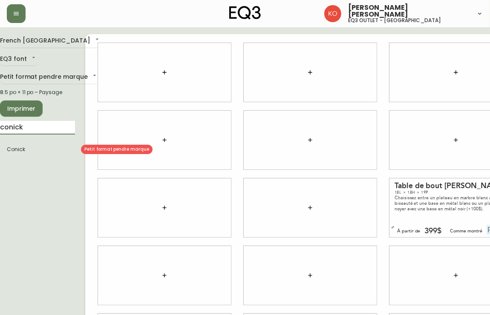
type input "conick"
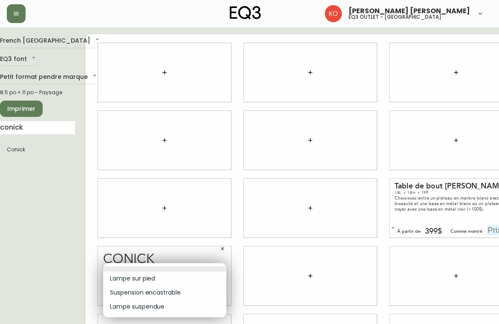
click at [220, 273] on body "[PERSON_NAME] [PERSON_NAME] eq3 outlet - [GEOGRAPHIC_DATA] [GEOGRAPHIC_DATA] fr…" at bounding box center [242, 190] width 499 height 381
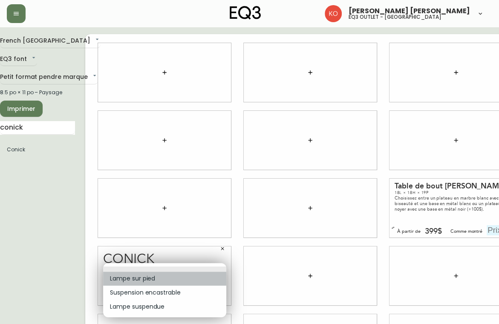
click at [180, 281] on li "Lampe sur pied" at bounding box center [164, 278] width 123 height 14
type input "0"
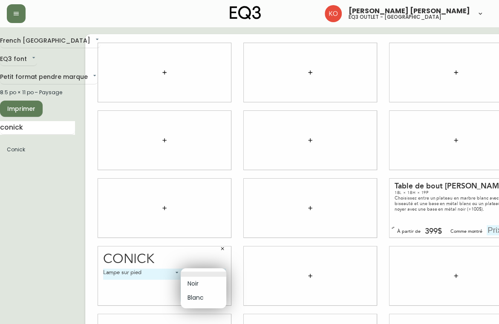
click at [204, 272] on body "[PERSON_NAME] [PERSON_NAME] eq3 outlet - [GEOGRAPHIC_DATA] [GEOGRAPHIC_DATA] fr…" at bounding box center [242, 190] width 499 height 381
click at [204, 272] on li at bounding box center [204, 273] width 46 height 5
click at [198, 269] on body "[PERSON_NAME] [PERSON_NAME] eq3 outlet - [GEOGRAPHIC_DATA] [GEOGRAPHIC_DATA] fr…" at bounding box center [242, 190] width 499 height 381
click at [197, 292] on li "Blanc" at bounding box center [204, 297] width 46 height 14
type input "1"
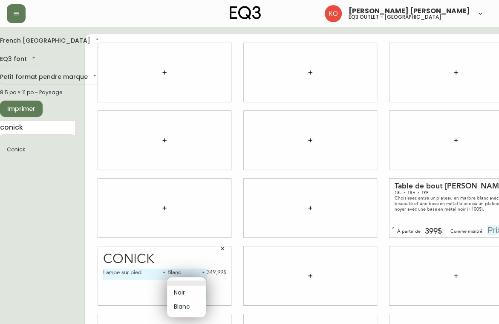
click at [202, 282] on body "[PERSON_NAME] [PERSON_NAME] eq3 outlet - [GEOGRAPHIC_DATA] [GEOGRAPHIC_DATA] fr…" at bounding box center [242, 190] width 499 height 381
click at [181, 308] on li "Blanc" at bounding box center [186, 306] width 39 height 14
type input "1"
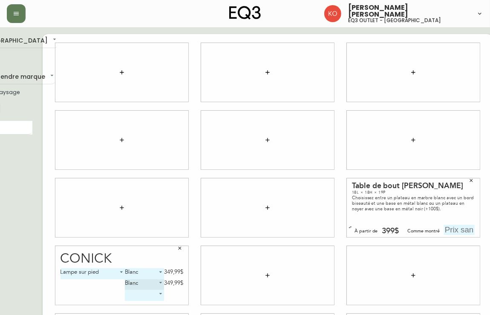
scroll to position [0, 14]
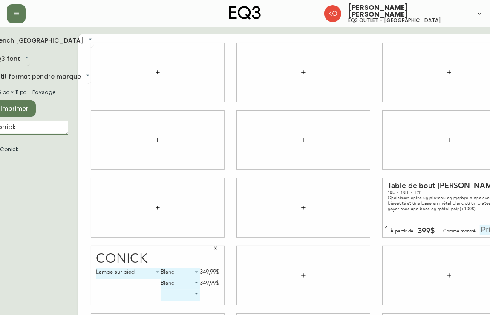
click at [39, 131] on input "conick" at bounding box center [30, 128] width 75 height 14
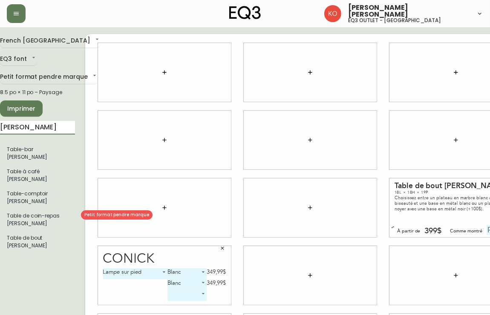
type input "[PERSON_NAME]"
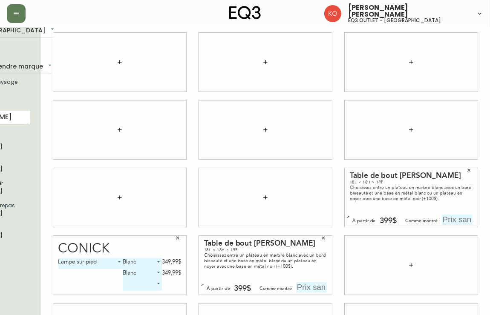
scroll to position [66, 52]
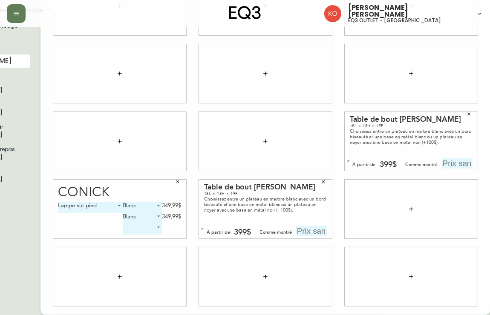
click at [314, 233] on input "text" at bounding box center [311, 231] width 31 height 10
click at [388, 299] on div at bounding box center [410, 276] width 133 height 59
click at [323, 182] on icon "button" at bounding box center [323, 181] width 5 height 5
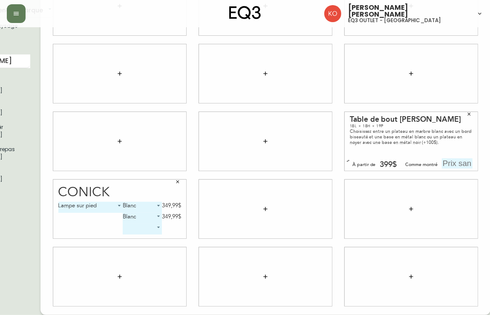
click at [465, 163] on input "text" at bounding box center [457, 163] width 31 height 10
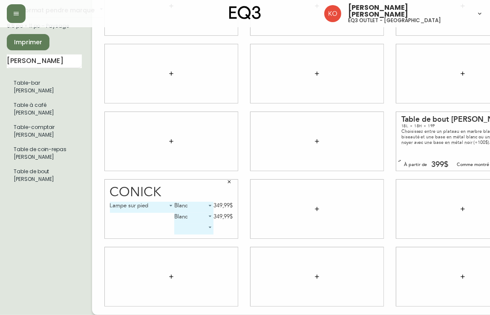
type input "499$"
click at [30, 37] on span "Imprimer" at bounding box center [28, 42] width 29 height 11
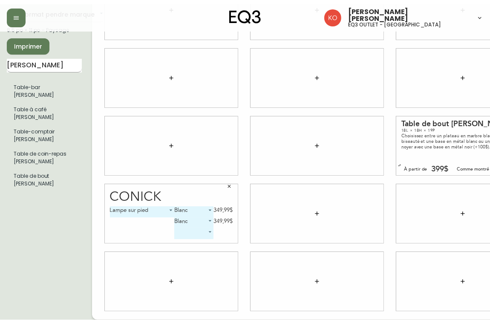
scroll to position [0, 0]
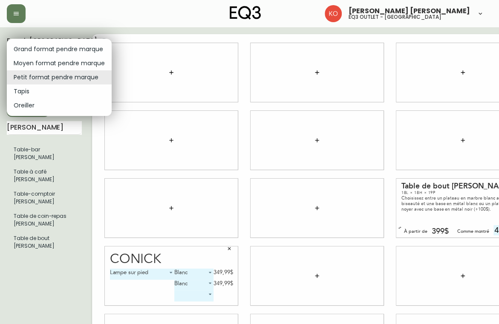
click at [64, 73] on body "[PERSON_NAME] [PERSON_NAME] eq3 outlet - laval [GEOGRAPHIC_DATA] fr_CA EQ3 font…" at bounding box center [249, 190] width 499 height 381
click at [58, 51] on li "Grand format pendre marque" at bounding box center [59, 49] width 105 height 14
type input "large"
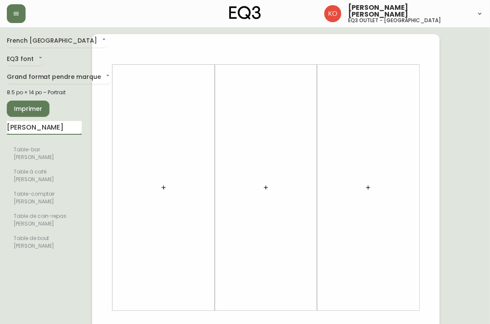
click at [45, 127] on input "[PERSON_NAME]" at bounding box center [44, 128] width 75 height 14
type input "s"
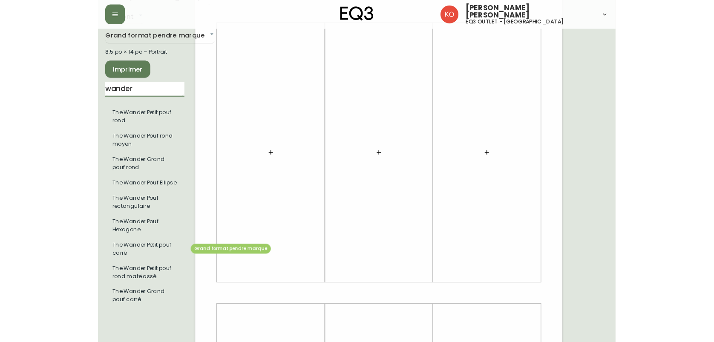
scroll to position [43, 0]
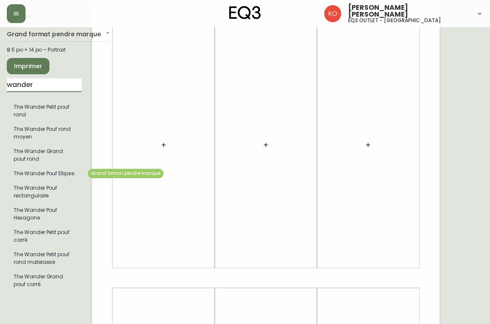
type input "wander"
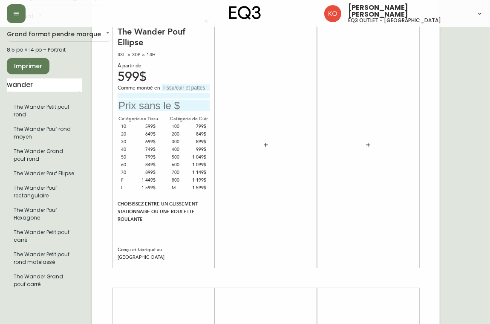
click at [196, 89] on input "text" at bounding box center [185, 87] width 48 height 7
type input "ceder burnt yellow"
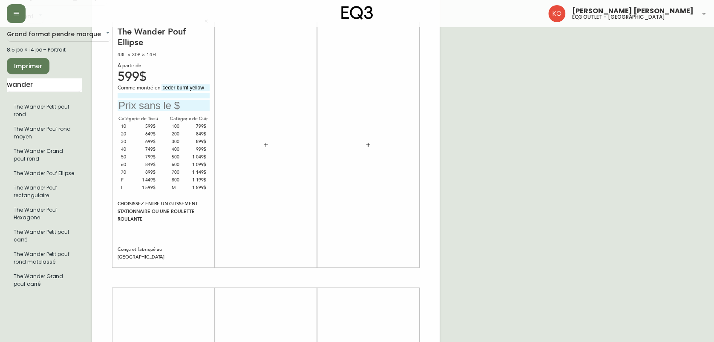
click at [146, 103] on input "text" at bounding box center [164, 105] width 92 height 11
type input "699$"
click at [33, 63] on span "Imprimer" at bounding box center [28, 66] width 29 height 11
click at [38, 65] on span "Imprimer" at bounding box center [28, 66] width 29 height 11
